Goal: Task Accomplishment & Management: Use online tool/utility

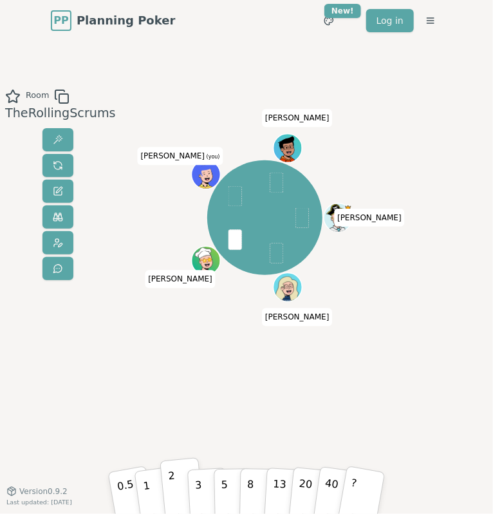
click at [176, 488] on button "2" at bounding box center [182, 487] width 44 height 61
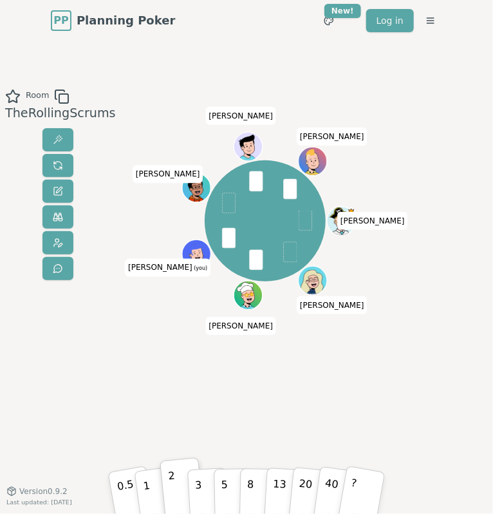
click at [396, 339] on div "Room TheRollingScrums [PERSON_NAME] SM [PERSON_NAME] (you) [PERSON_NAME] [PERSO…" at bounding box center [246, 266] width 493 height 354
click at [158, 492] on button "1" at bounding box center [156, 487] width 46 height 62
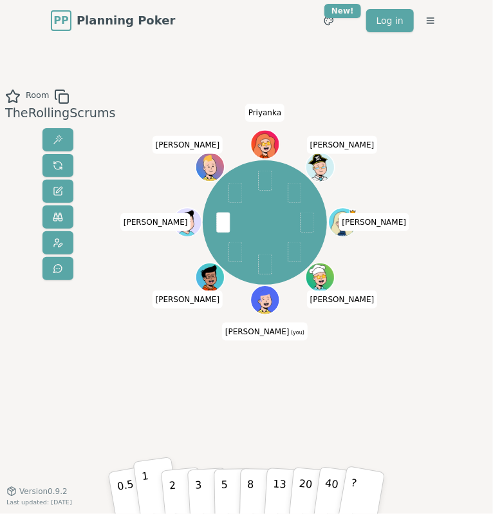
click at [149, 485] on button "1" at bounding box center [156, 487] width 46 height 62
click at [312, 354] on div "[PERSON_NAME] [PERSON_NAME] (you) [PERSON_NAME] [PERSON_NAME] Priyanka [PERSON_…" at bounding box center [265, 266] width 237 height 354
click at [161, 483] on button "1" at bounding box center [156, 487] width 46 height 62
click at [153, 489] on button "1" at bounding box center [156, 487] width 46 height 62
click at [170, 488] on p "2" at bounding box center [172, 489] width 11 height 44
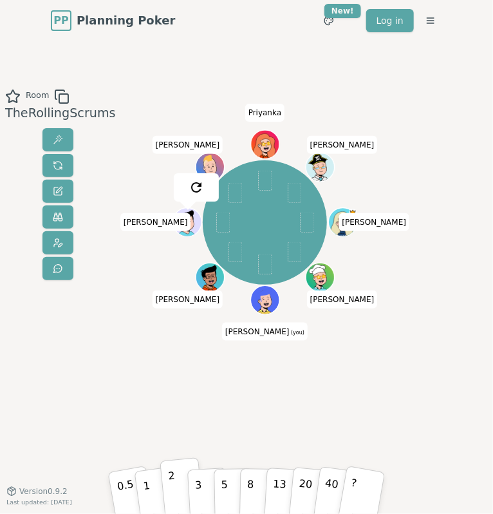
click at [173, 494] on p "2" at bounding box center [172, 489] width 11 height 44
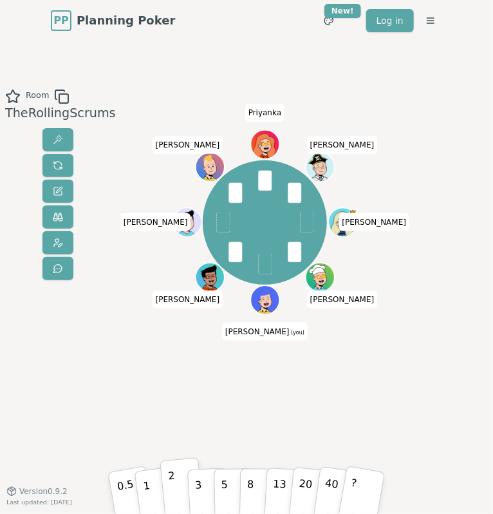
click at [175, 481] on button "2" at bounding box center [182, 487] width 44 height 61
click at [171, 481] on p "2" at bounding box center [172, 489] width 11 height 44
click at [168, 483] on button "2" at bounding box center [182, 487] width 44 height 61
click at [202, 480] on button "3" at bounding box center [208, 488] width 42 height 60
